Goal: Task Accomplishment & Management: Manage account settings

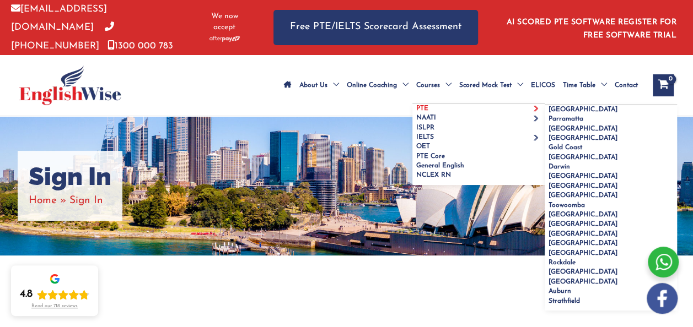
click at [416, 106] on span "PTE" at bounding box center [422, 108] width 12 height 7
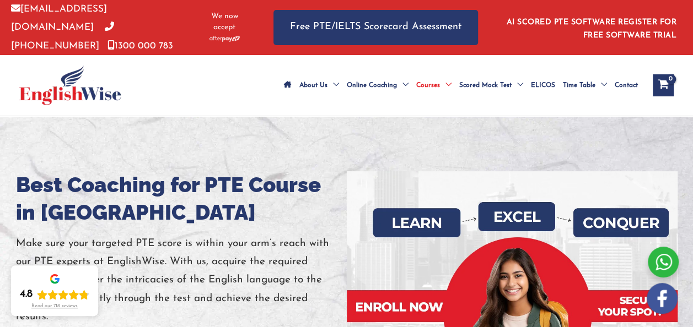
click at [305, 149] on div at bounding box center [346, 309] width 693 height 386
click at [339, 155] on div at bounding box center [346, 309] width 693 height 386
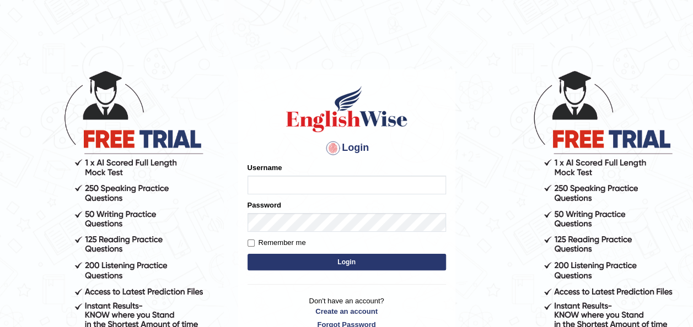
click at [255, 187] on input "Username" at bounding box center [347, 185] width 198 height 19
type input "oliversamwano84"
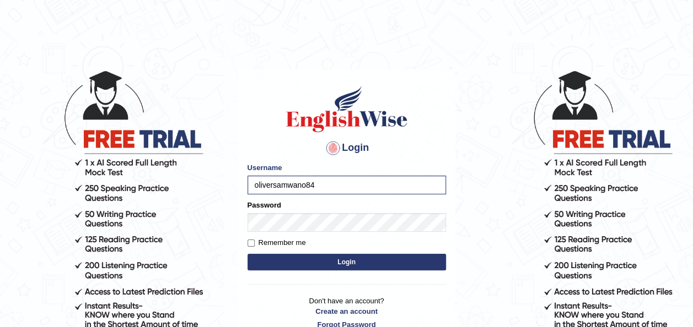
click at [356, 263] on button "Login" at bounding box center [347, 262] width 198 height 17
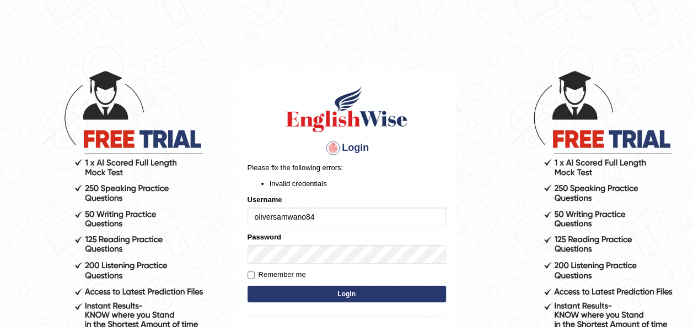
click at [332, 217] on input "oliversamwano84" at bounding box center [347, 217] width 198 height 19
type input "[EMAIL_ADDRESS][DOMAIN_NAME]"
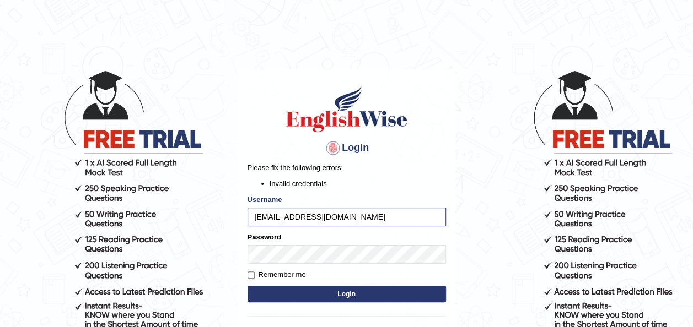
click at [348, 293] on button "Login" at bounding box center [347, 294] width 198 height 17
click at [363, 146] on h4 "Login" at bounding box center [347, 148] width 198 height 18
click at [366, 146] on h4 "Login" at bounding box center [347, 148] width 198 height 18
click at [366, 147] on h4 "Login" at bounding box center [347, 148] width 198 height 18
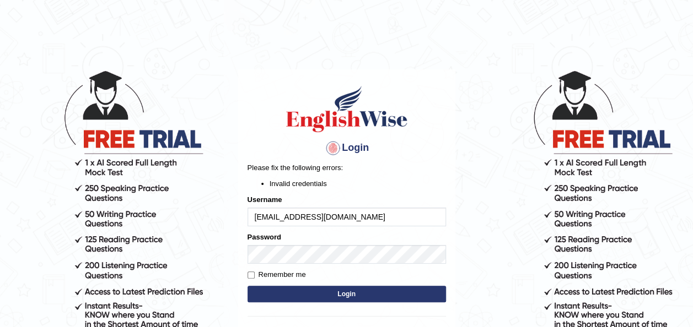
click at [391, 215] on input "842069oliversamwano84@gmail.com" at bounding box center [347, 217] width 198 height 19
type input "8"
click at [291, 212] on input "Username" at bounding box center [347, 217] width 198 height 19
type input "[PERSON_NAME]"
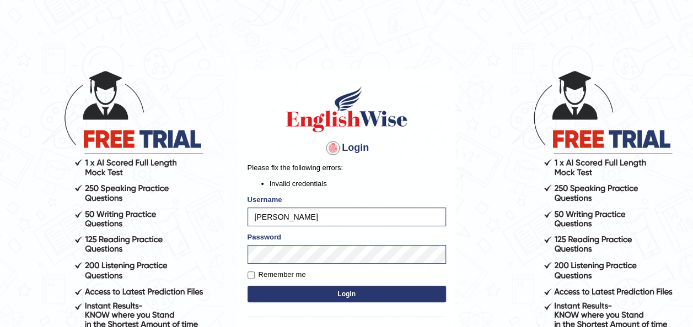
click at [348, 293] on button "Login" at bounding box center [347, 294] width 198 height 17
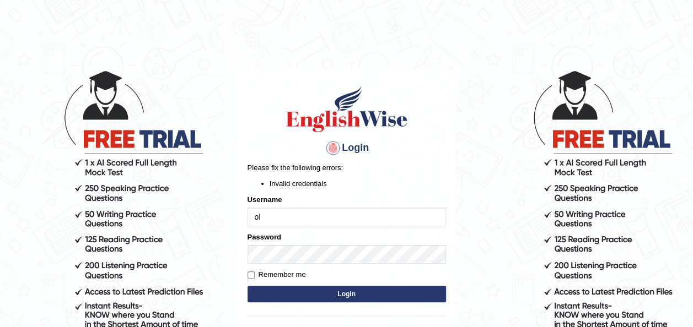
type input "o"
click at [287, 218] on input "Username" at bounding box center [347, 217] width 198 height 19
click at [342, 218] on input "Username" at bounding box center [347, 217] width 198 height 19
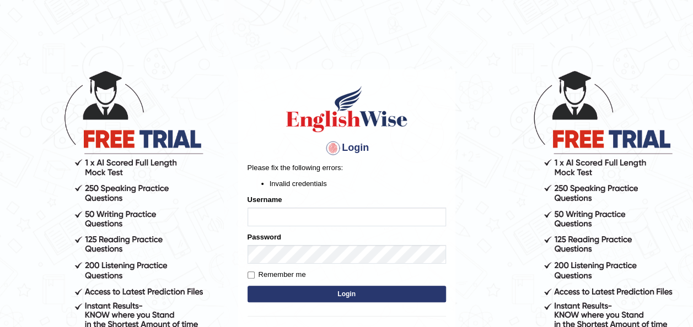
click at [314, 220] on input "Username" at bounding box center [347, 217] width 198 height 19
type input "o"
click at [279, 217] on input "Username" at bounding box center [347, 217] width 198 height 19
click at [522, 235] on body "Login Please fix the following errors: Invalid credentials Username O Password …" at bounding box center [346, 198] width 693 height 327
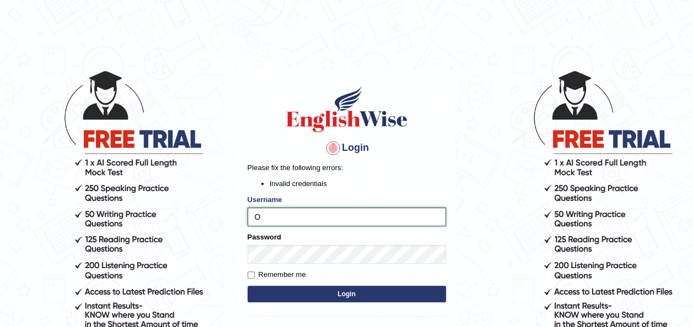
click at [272, 212] on input "O" at bounding box center [347, 217] width 198 height 19
type input "oliversamawano84"
click at [353, 291] on button "Login" at bounding box center [347, 294] width 198 height 17
